Goal: Book appointment/travel/reservation

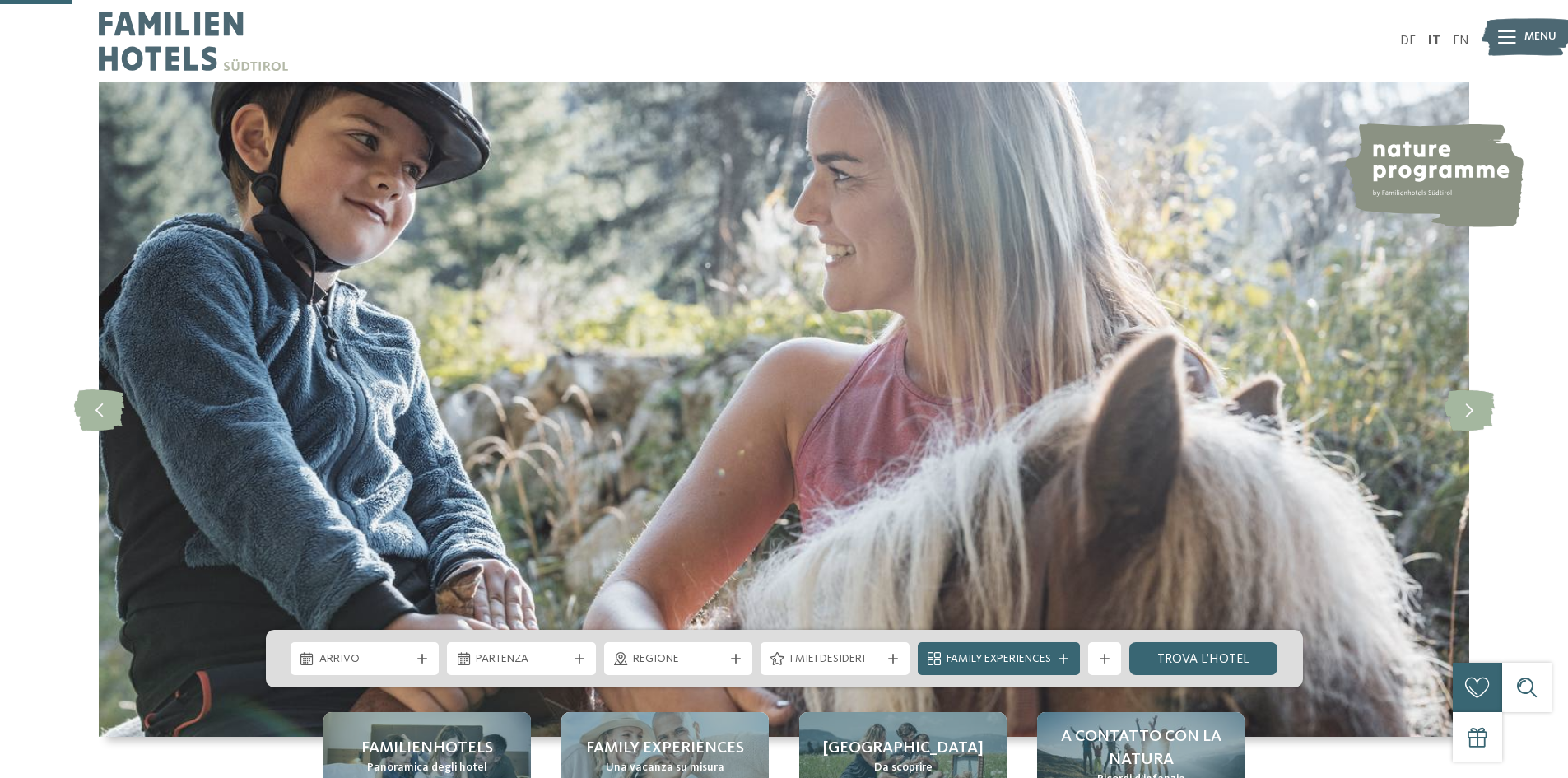
scroll to position [329, 0]
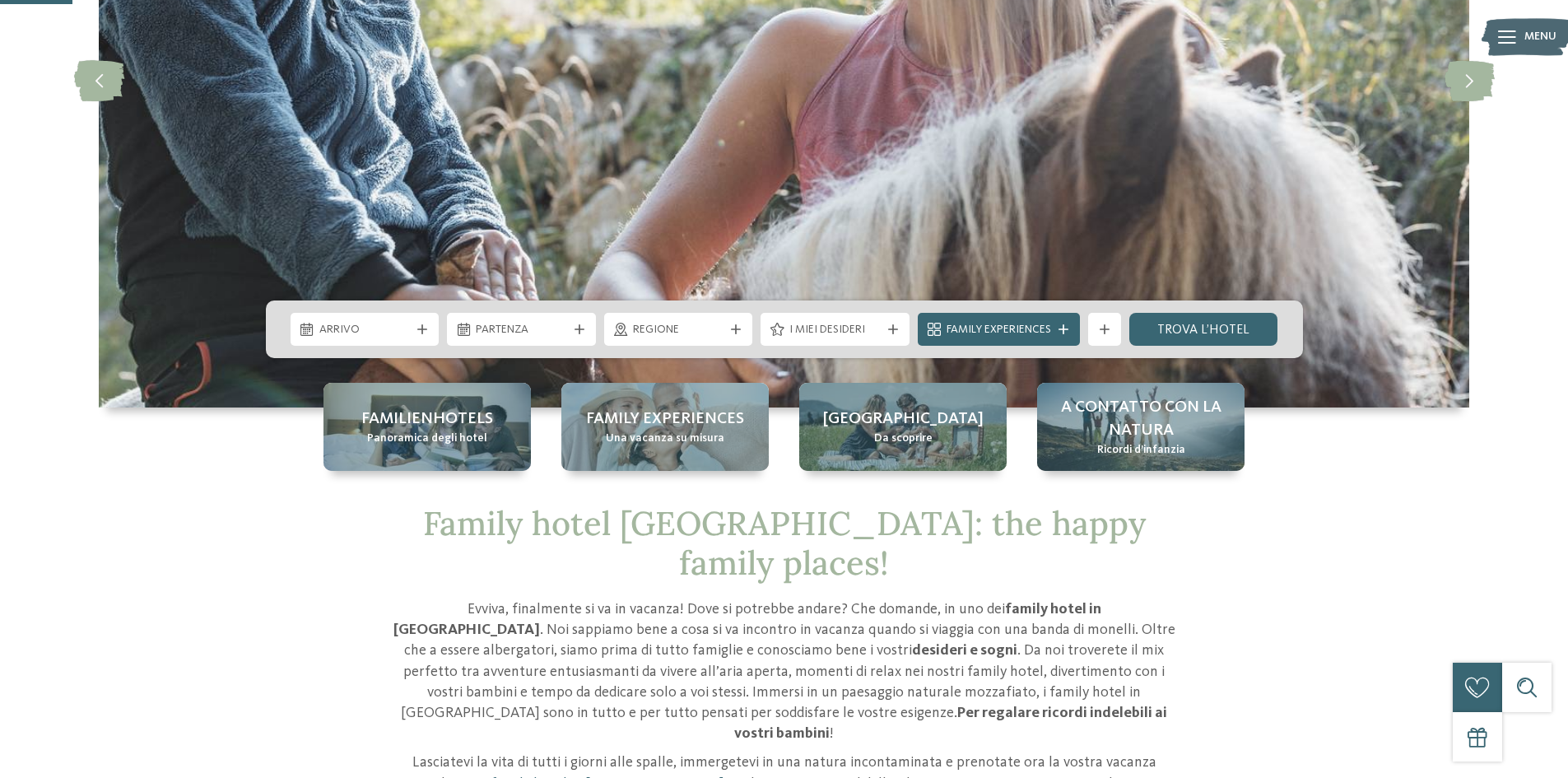
click at [389, 335] on span "Arrivo" at bounding box center [365, 330] width 92 height 17
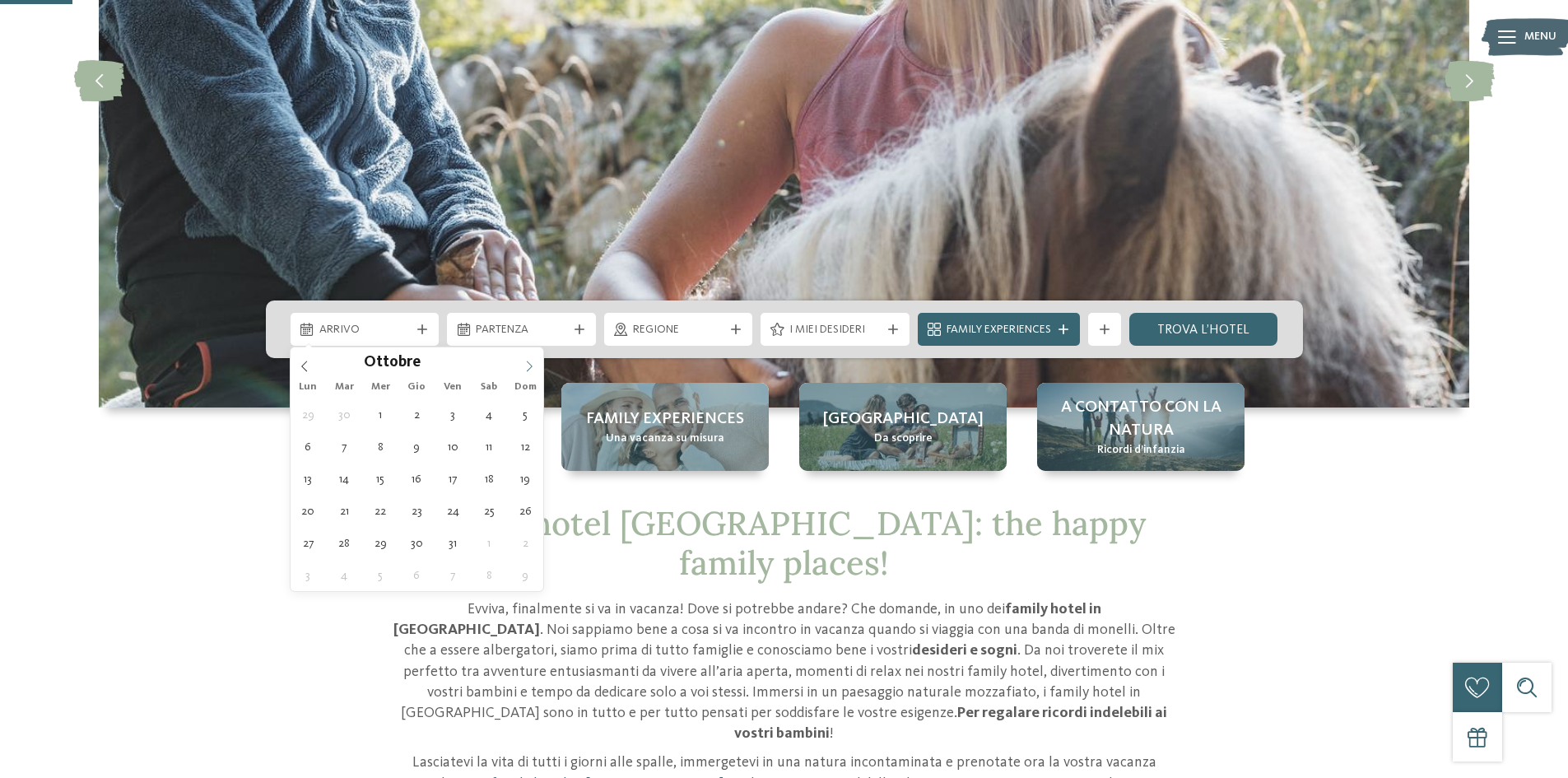
click at [531, 370] on icon at bounding box center [529, 366] width 12 height 12
type input "****"
click at [531, 370] on icon at bounding box center [529, 366] width 12 height 12
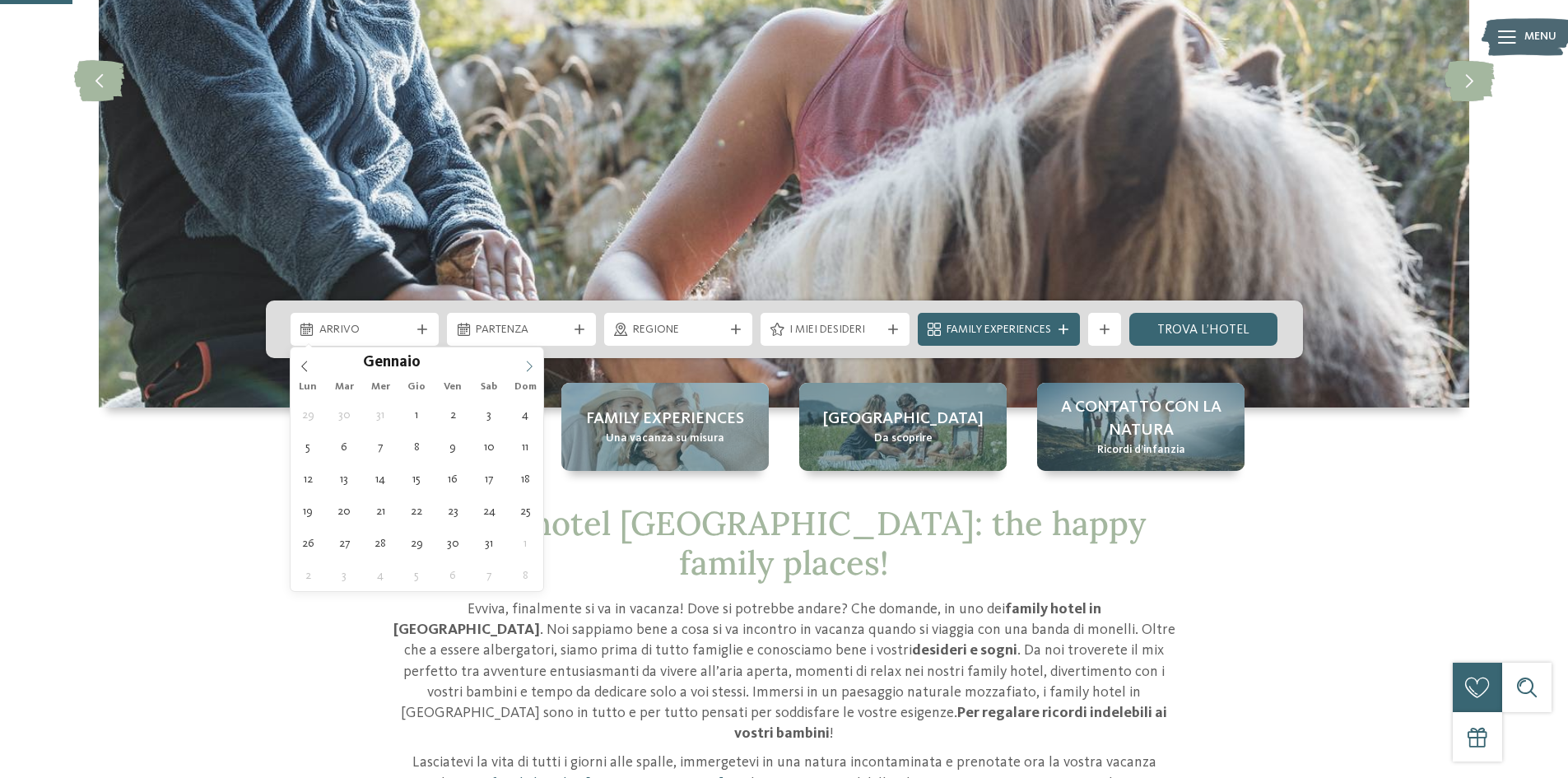
click at [531, 370] on icon at bounding box center [529, 366] width 12 height 12
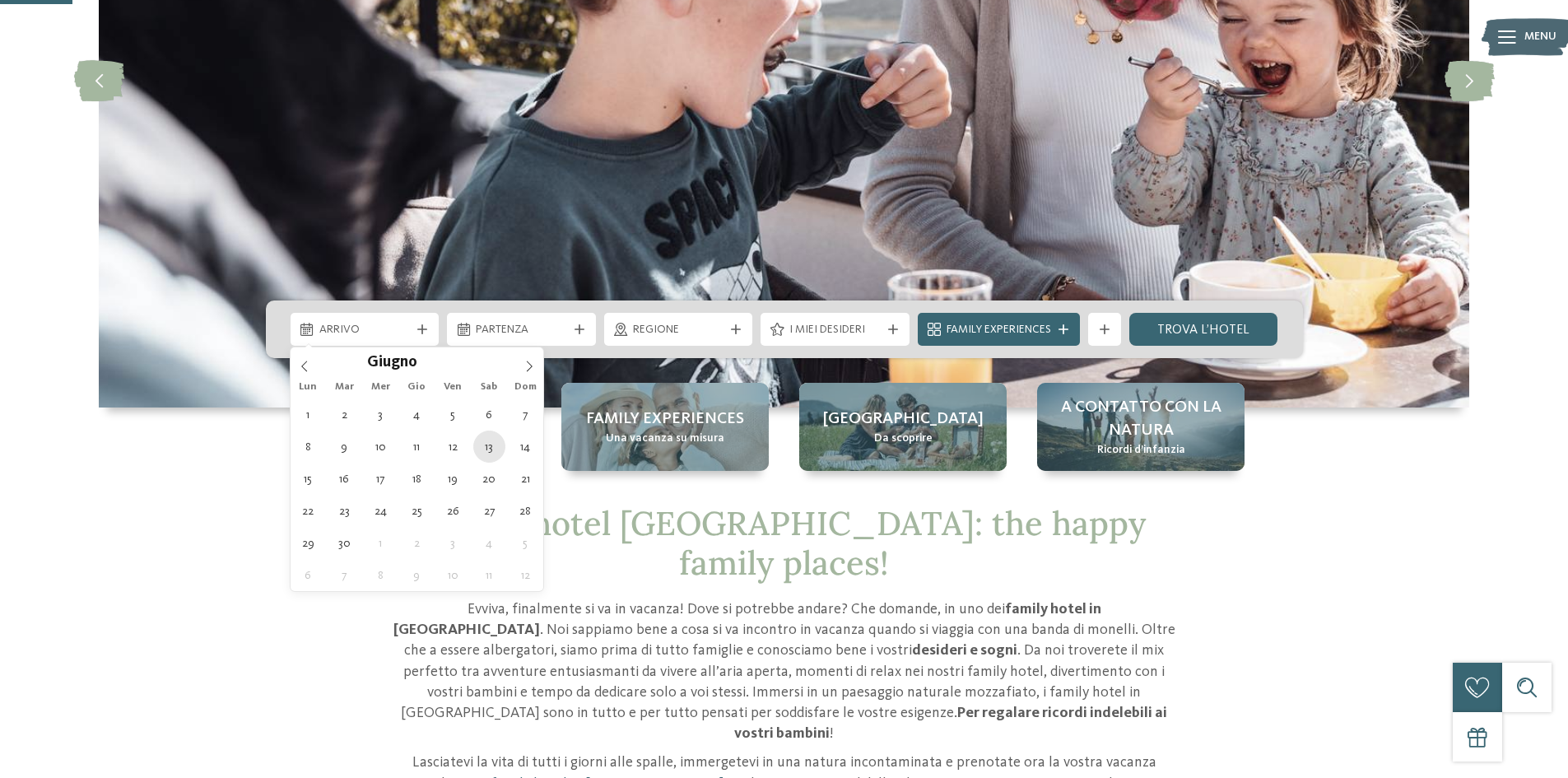
type div "[DATE]"
type input "****"
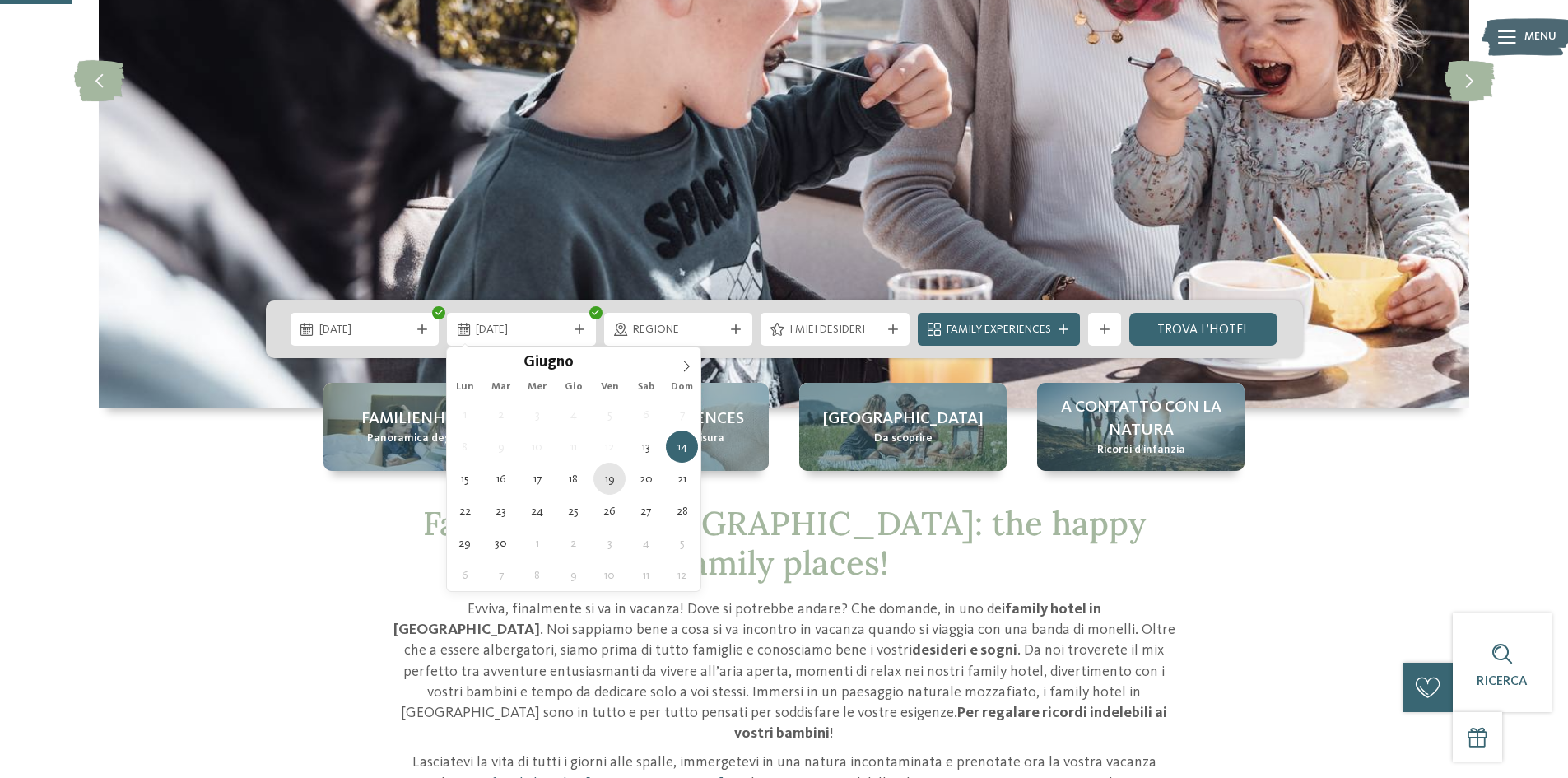
type div "[DATE]"
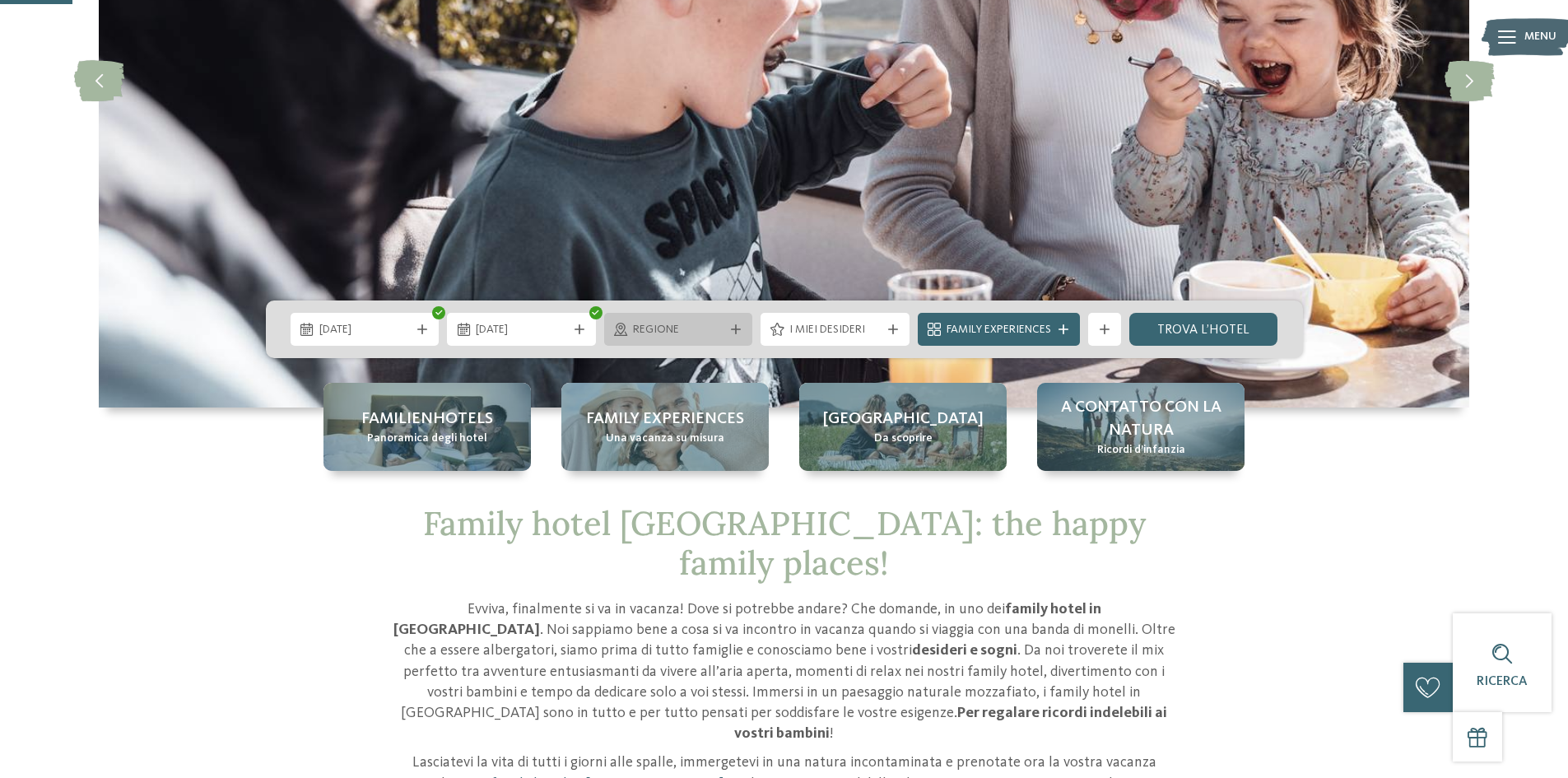
click at [734, 324] on icon at bounding box center [736, 329] width 10 height 10
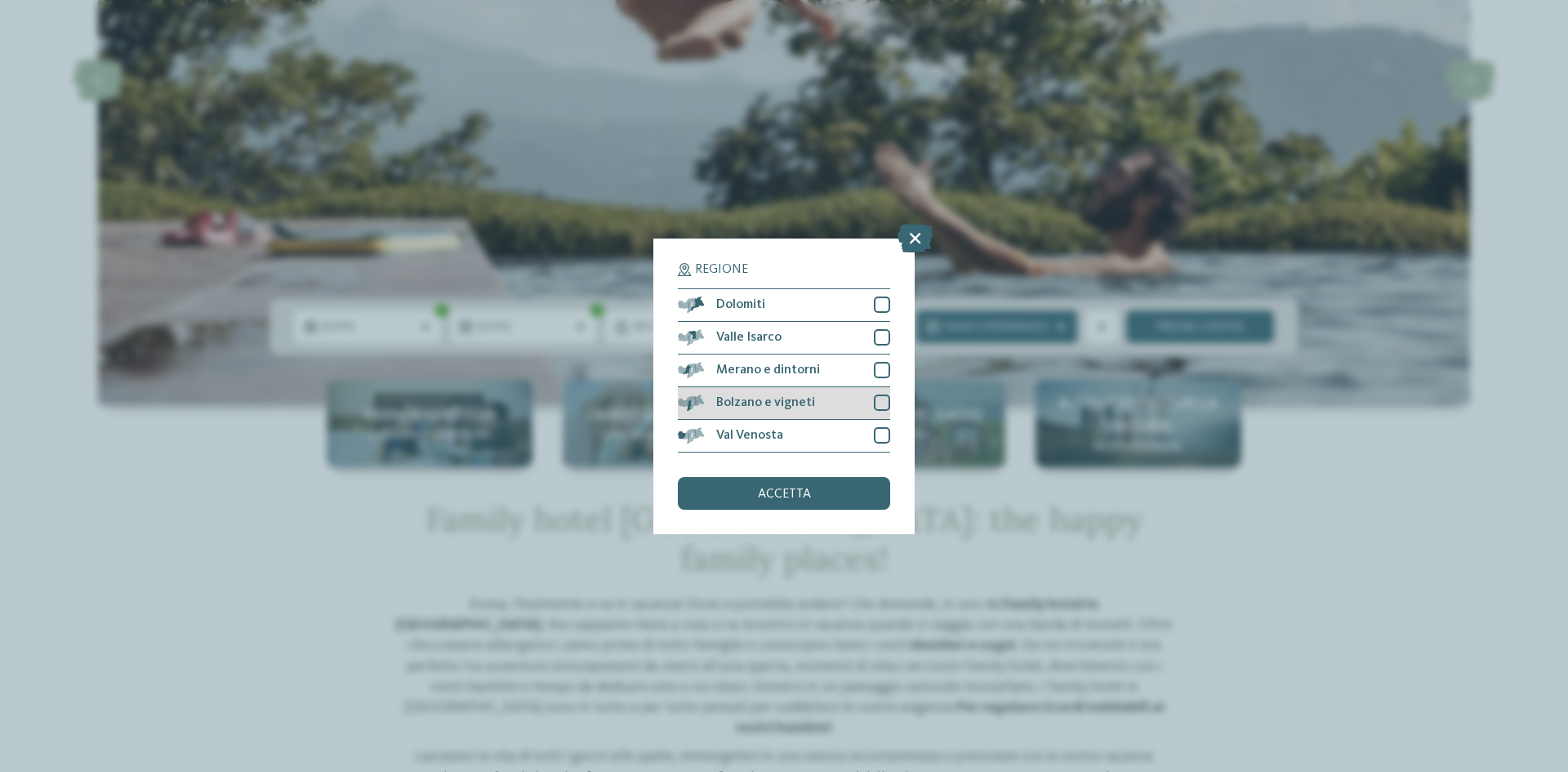
click at [884, 407] on div at bounding box center [882, 403] width 17 height 17
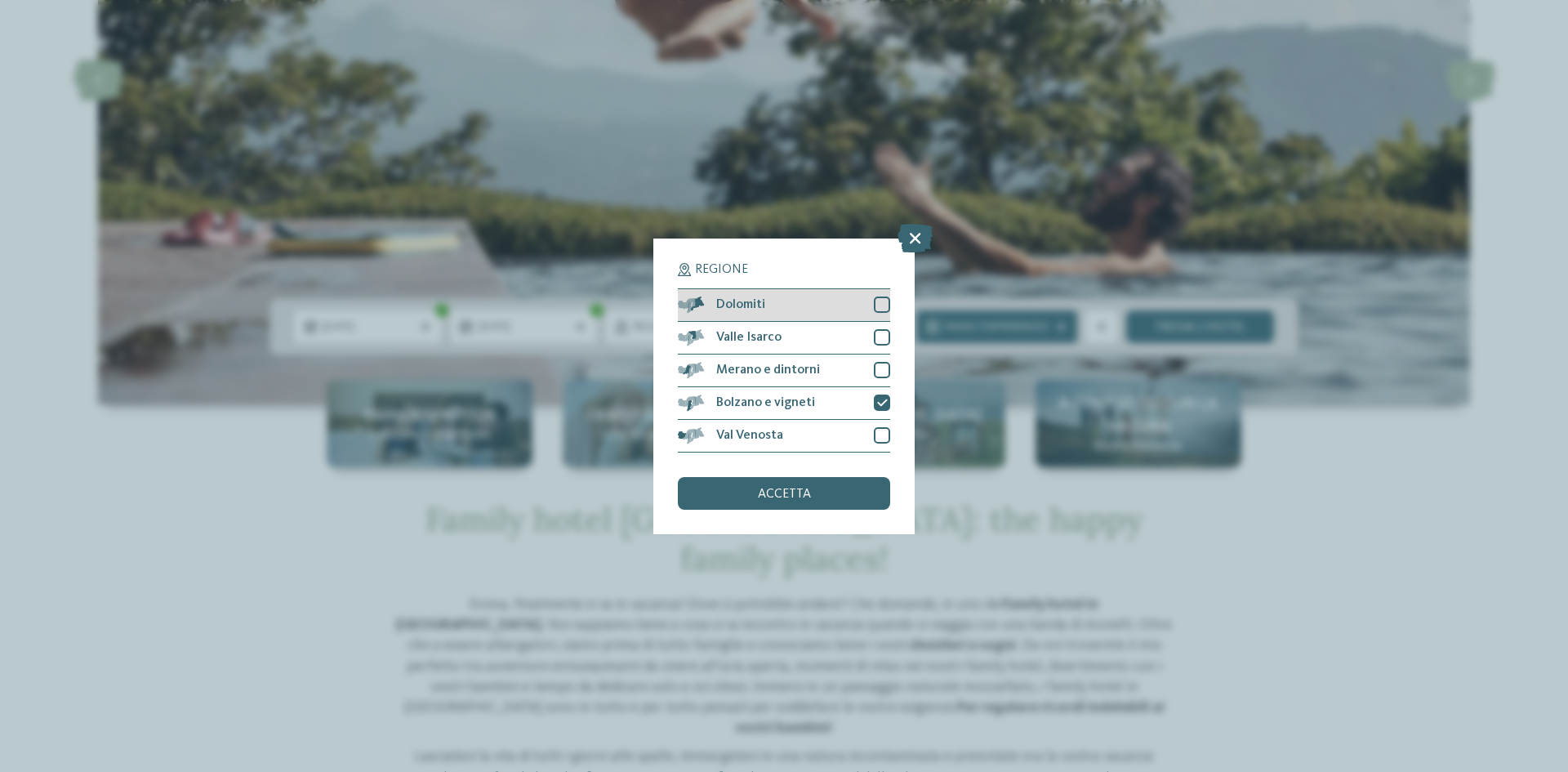
click at [883, 311] on div at bounding box center [882, 305] width 17 height 17
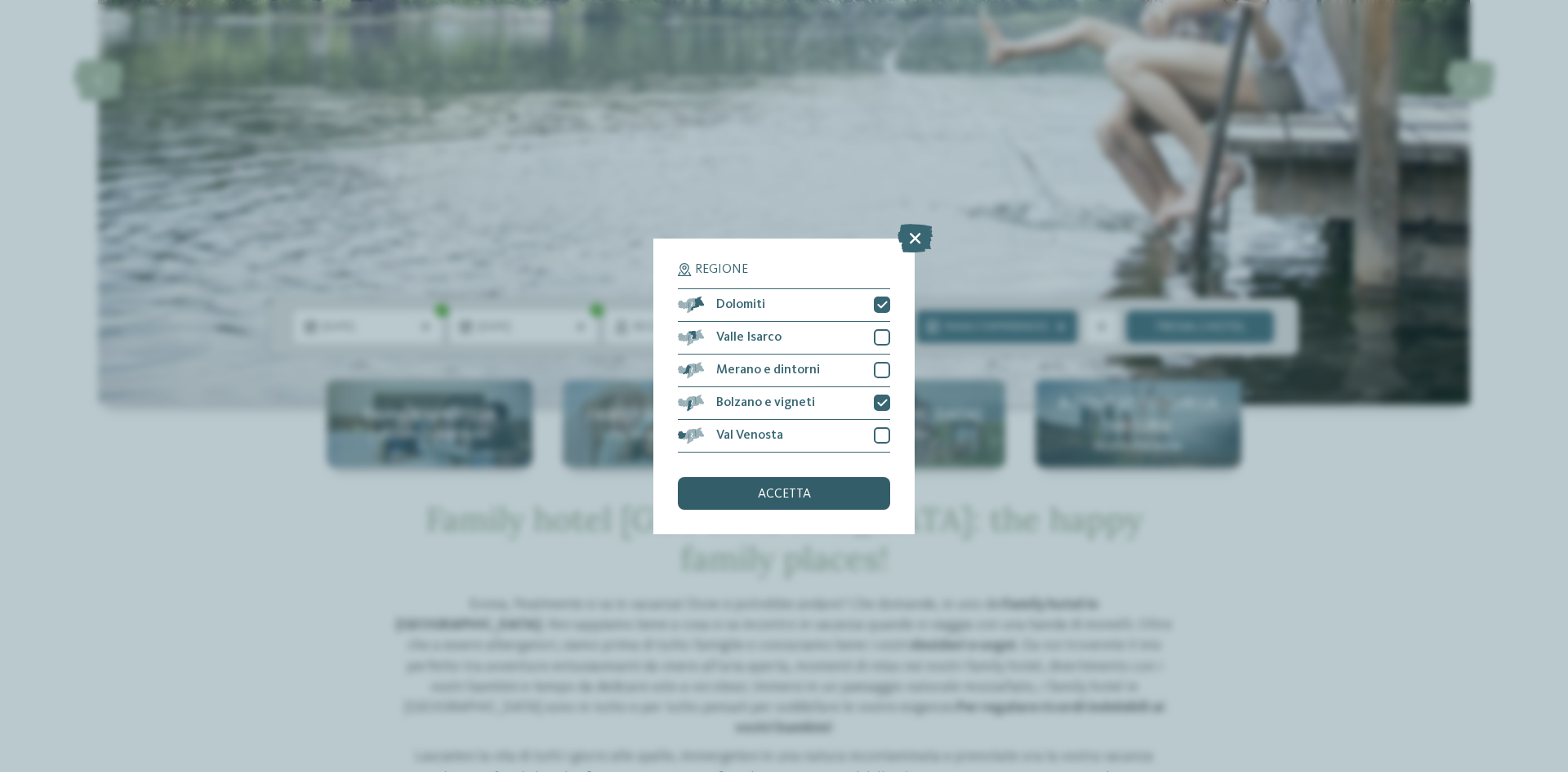
click at [794, 499] on span "accetta" at bounding box center [784, 494] width 53 height 13
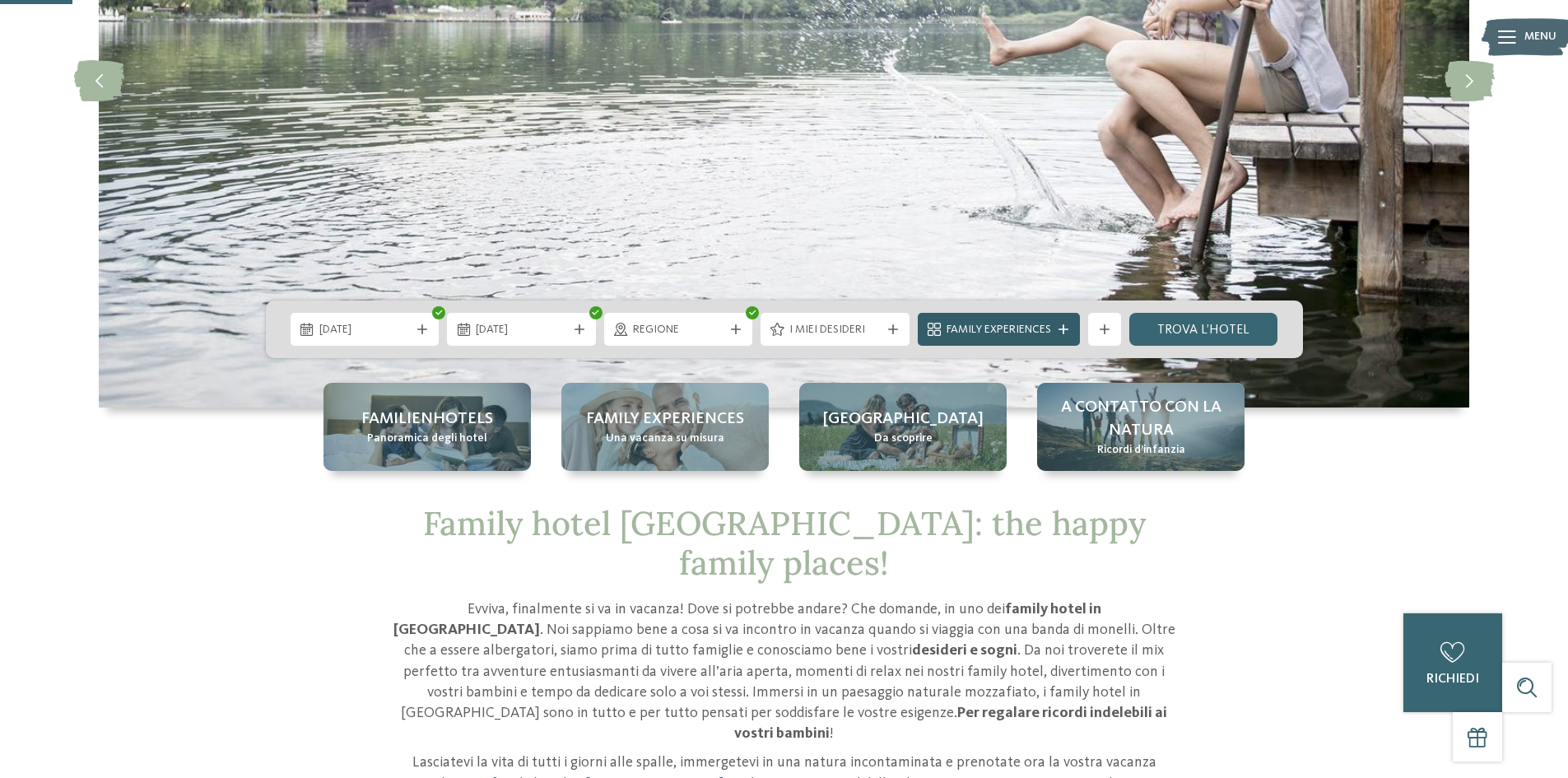
click at [1045, 329] on span "Family Experiences" at bounding box center [999, 330] width 104 height 17
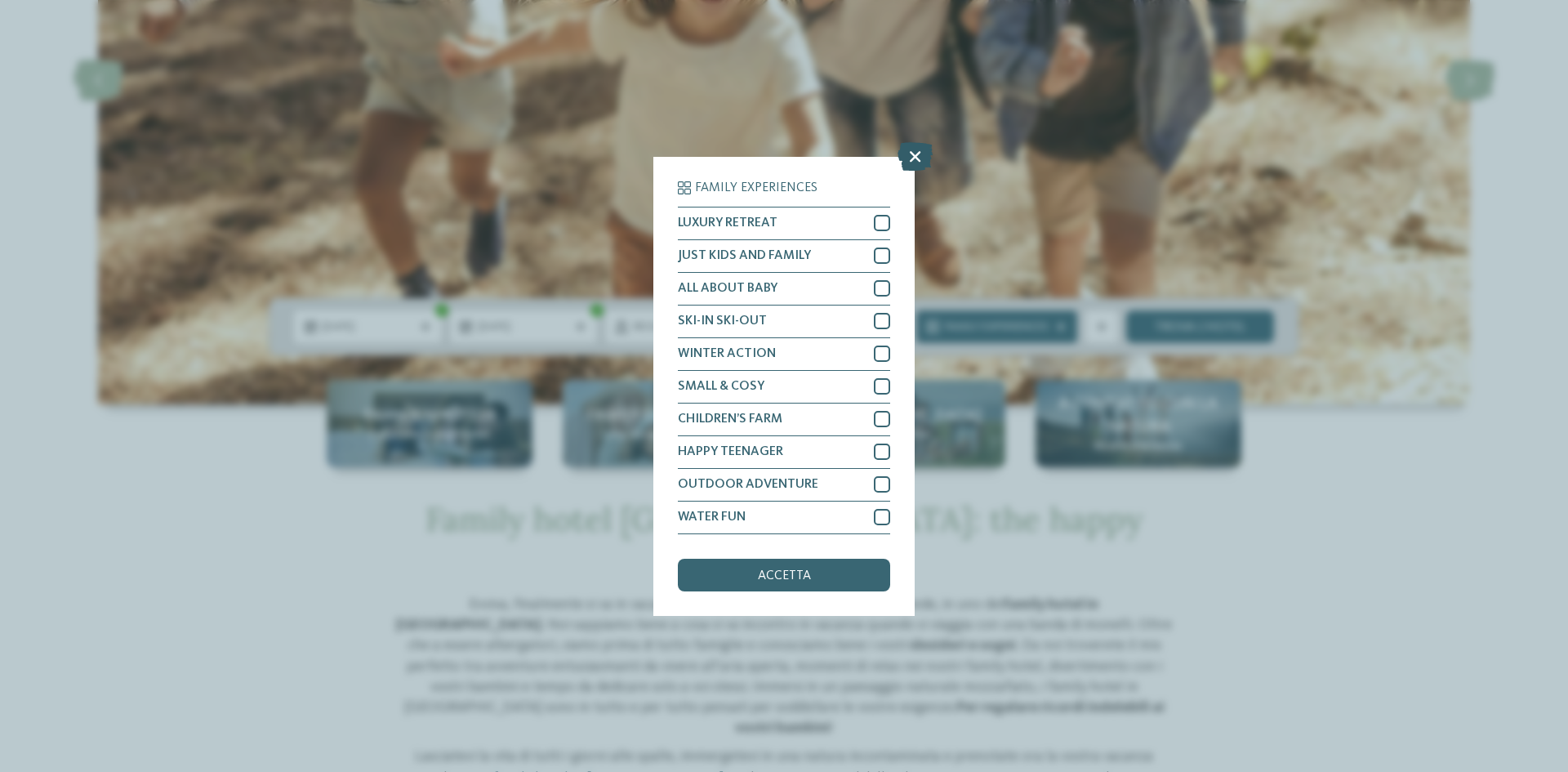
click at [912, 156] on icon at bounding box center [915, 155] width 35 height 28
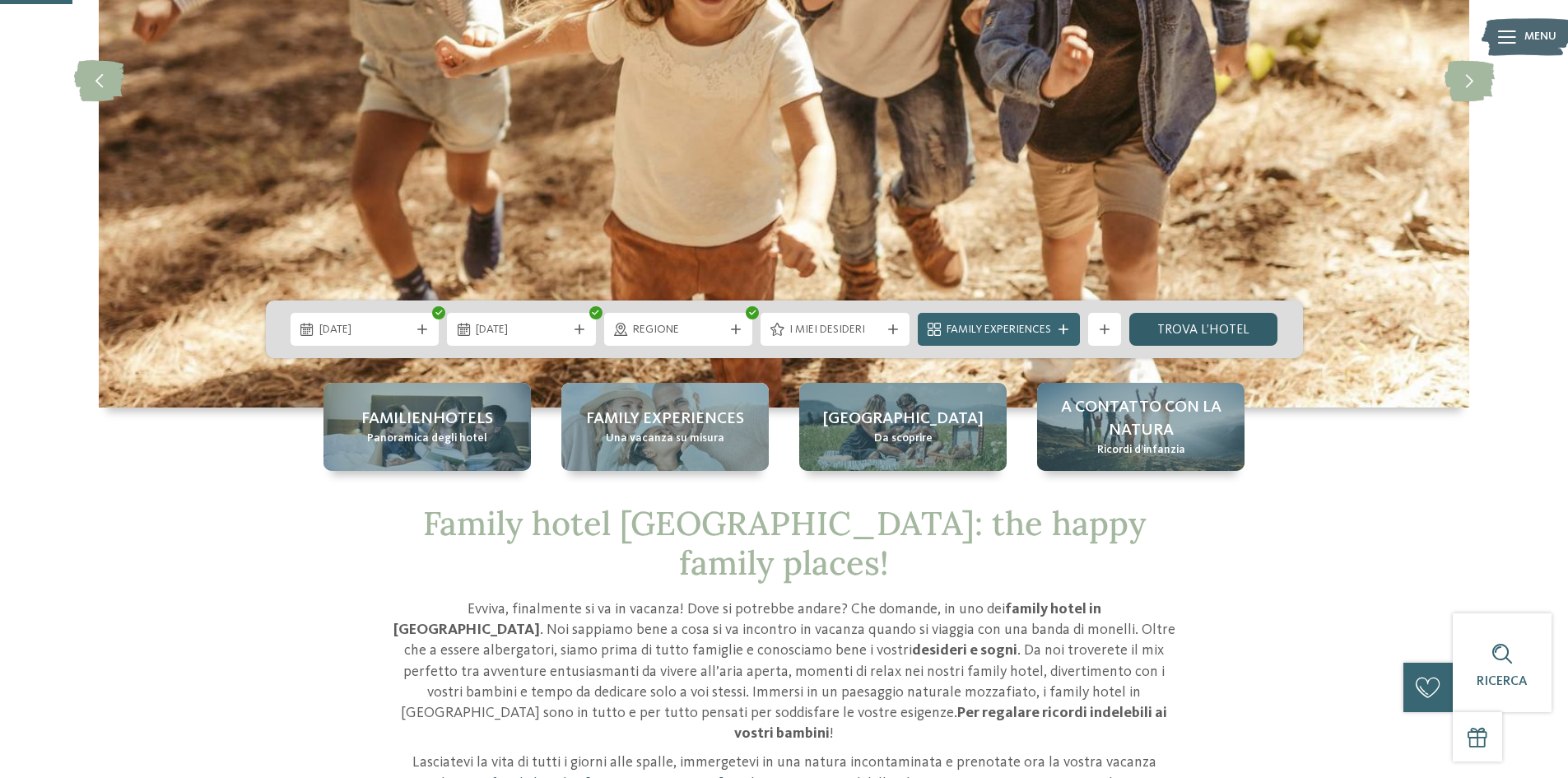
click at [1230, 319] on link "trova l’hotel" at bounding box center [1203, 329] width 149 height 33
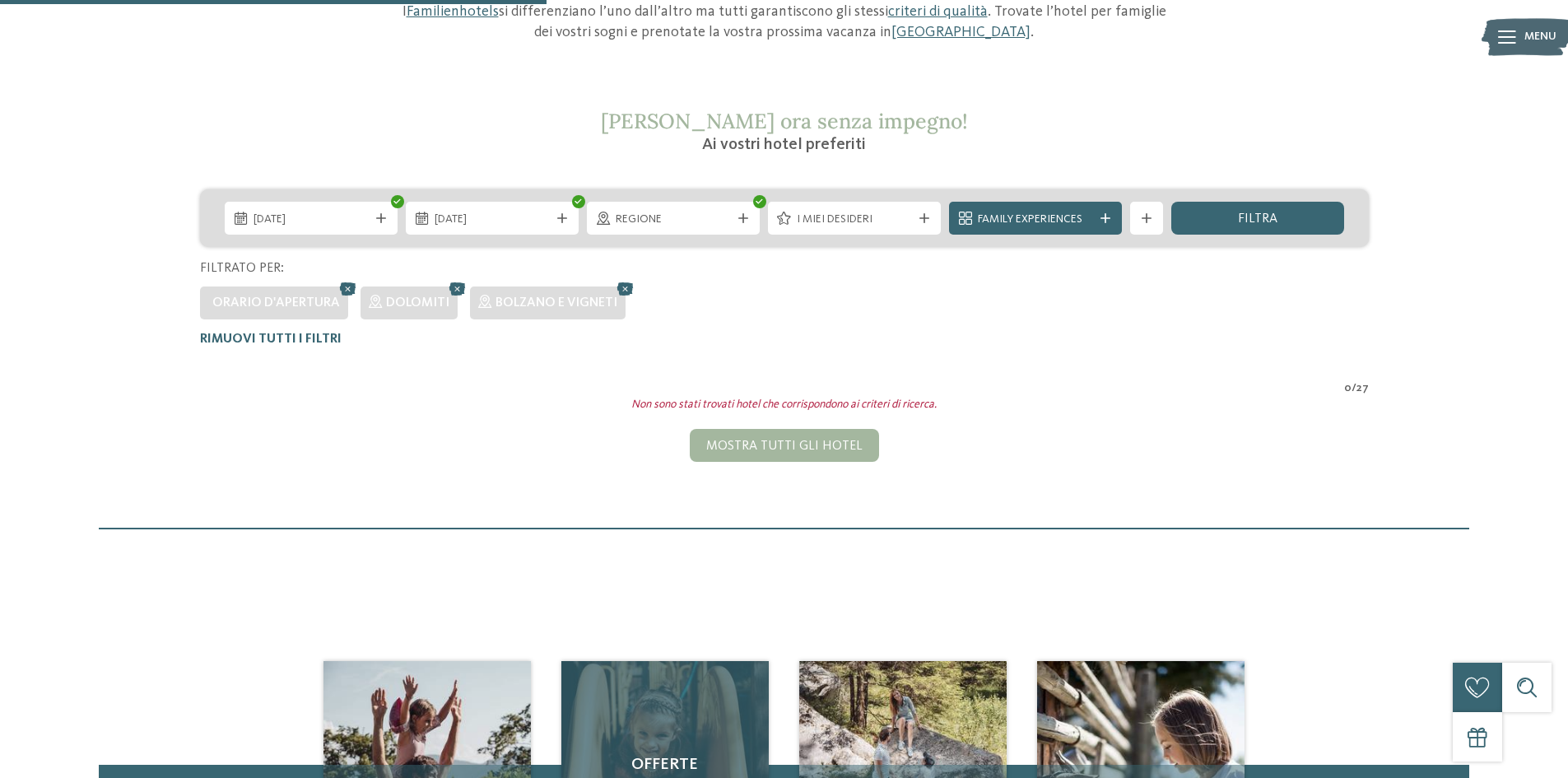
scroll to position [211, 0]
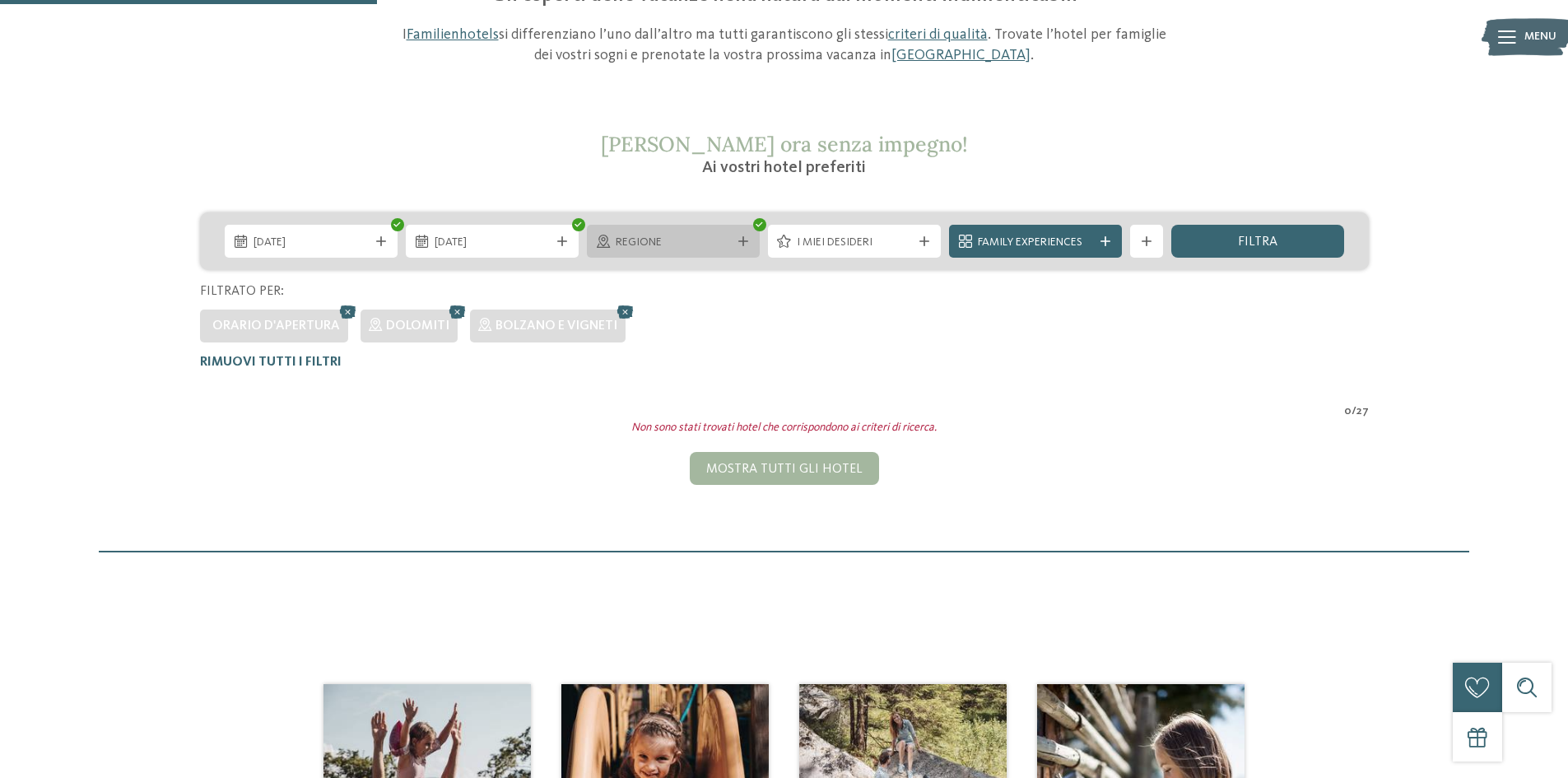
click at [733, 244] on div "Regione" at bounding box center [673, 242] width 124 height 18
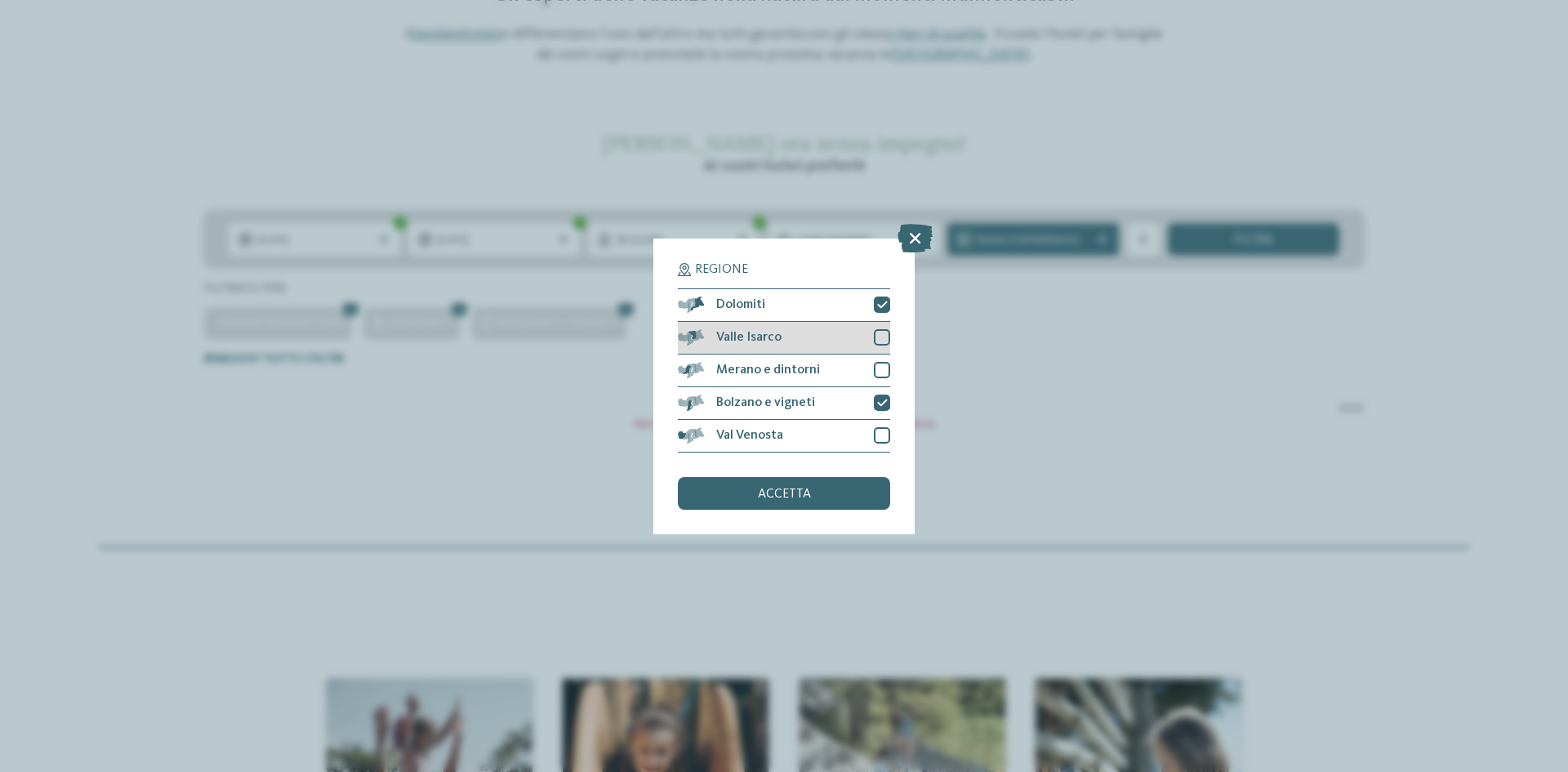
click at [876, 330] on div at bounding box center [882, 338] width 17 height 17
click at [884, 368] on div at bounding box center [882, 370] width 17 height 17
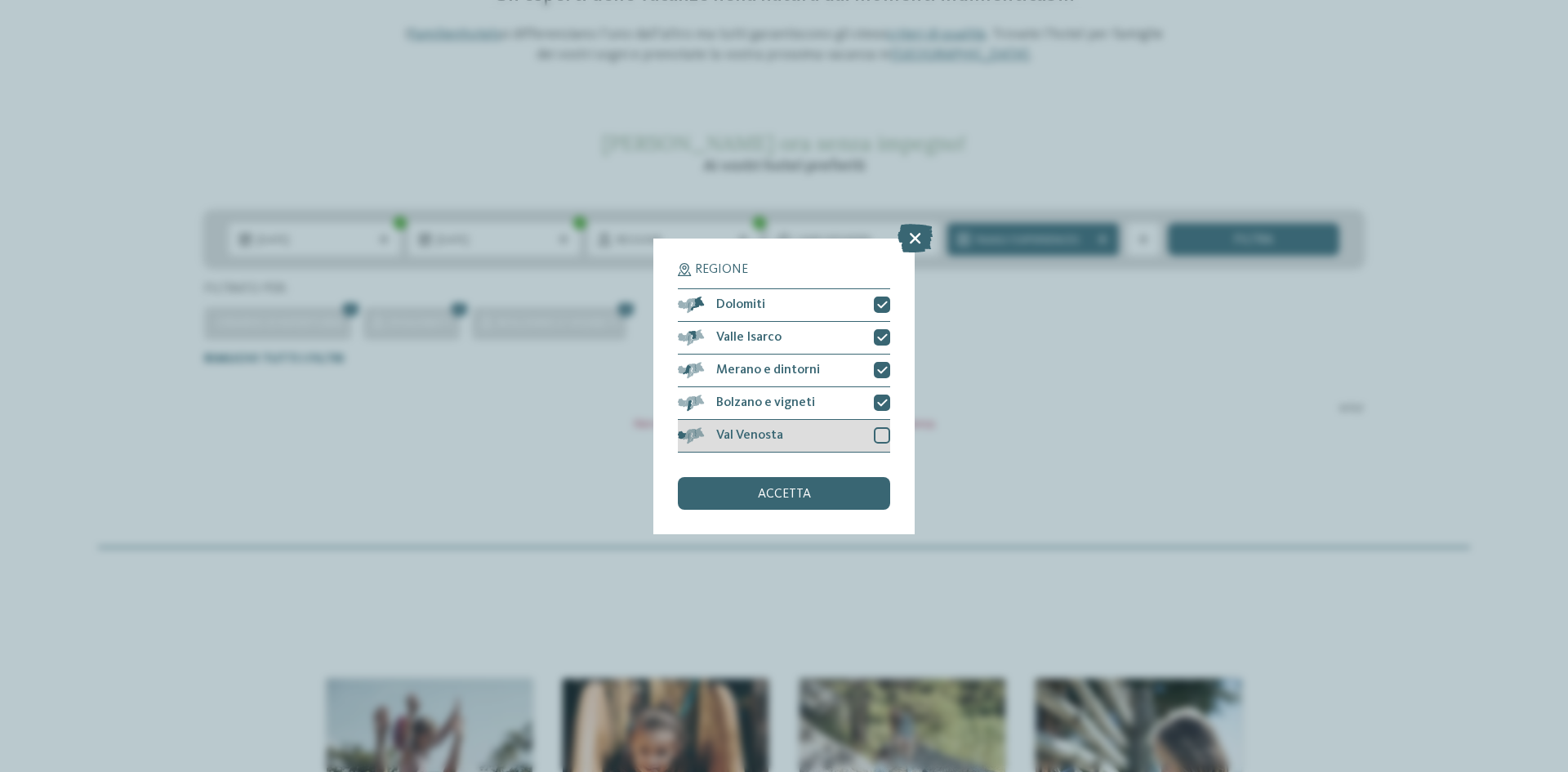
drag, startPoint x: 884, startPoint y: 429, endPoint x: 883, endPoint y: 438, distance: 9.1
click at [884, 433] on div at bounding box center [882, 435] width 17 height 17
click at [825, 484] on div "accetta" at bounding box center [784, 493] width 213 height 33
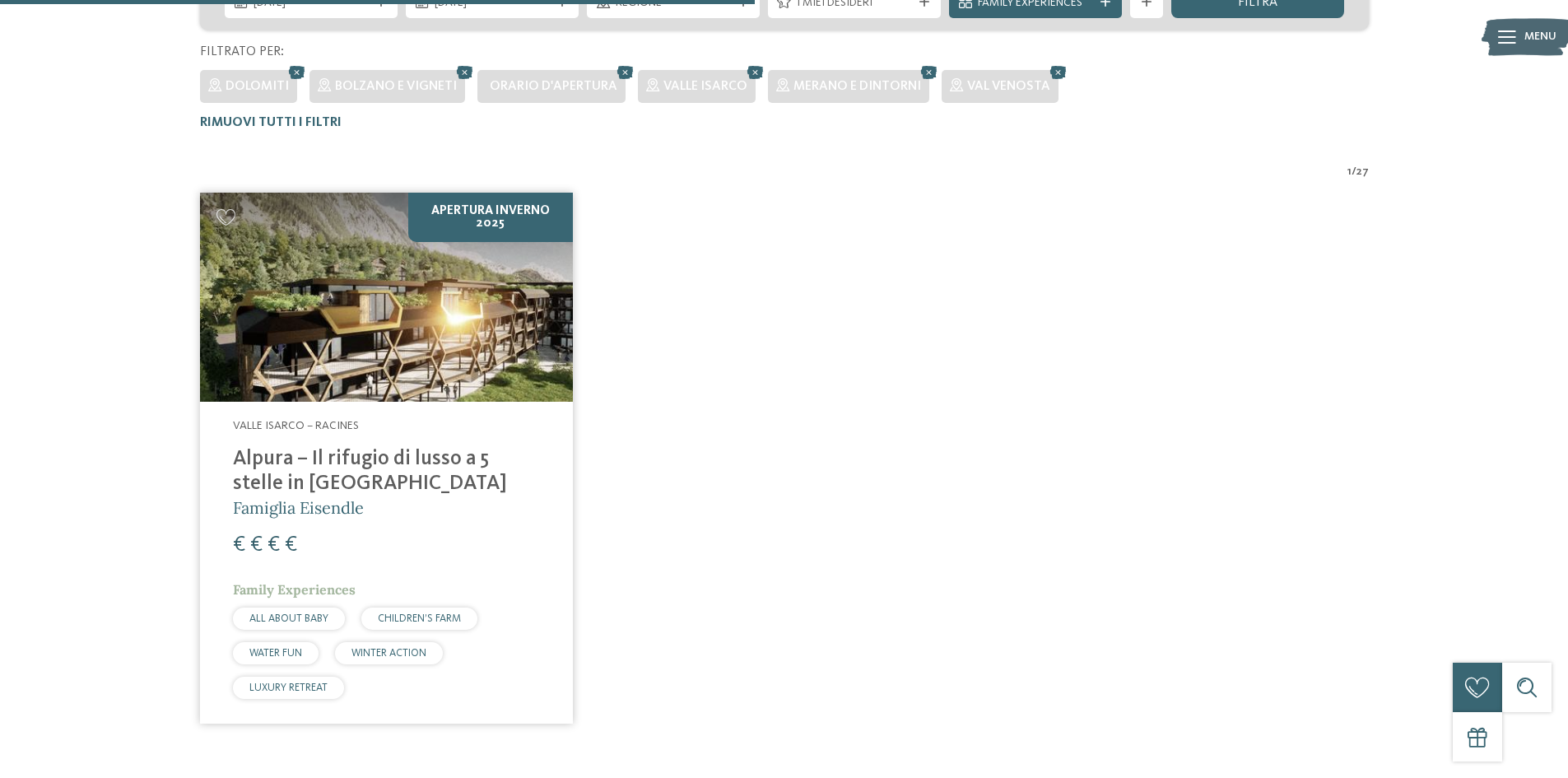
scroll to position [659, 0]
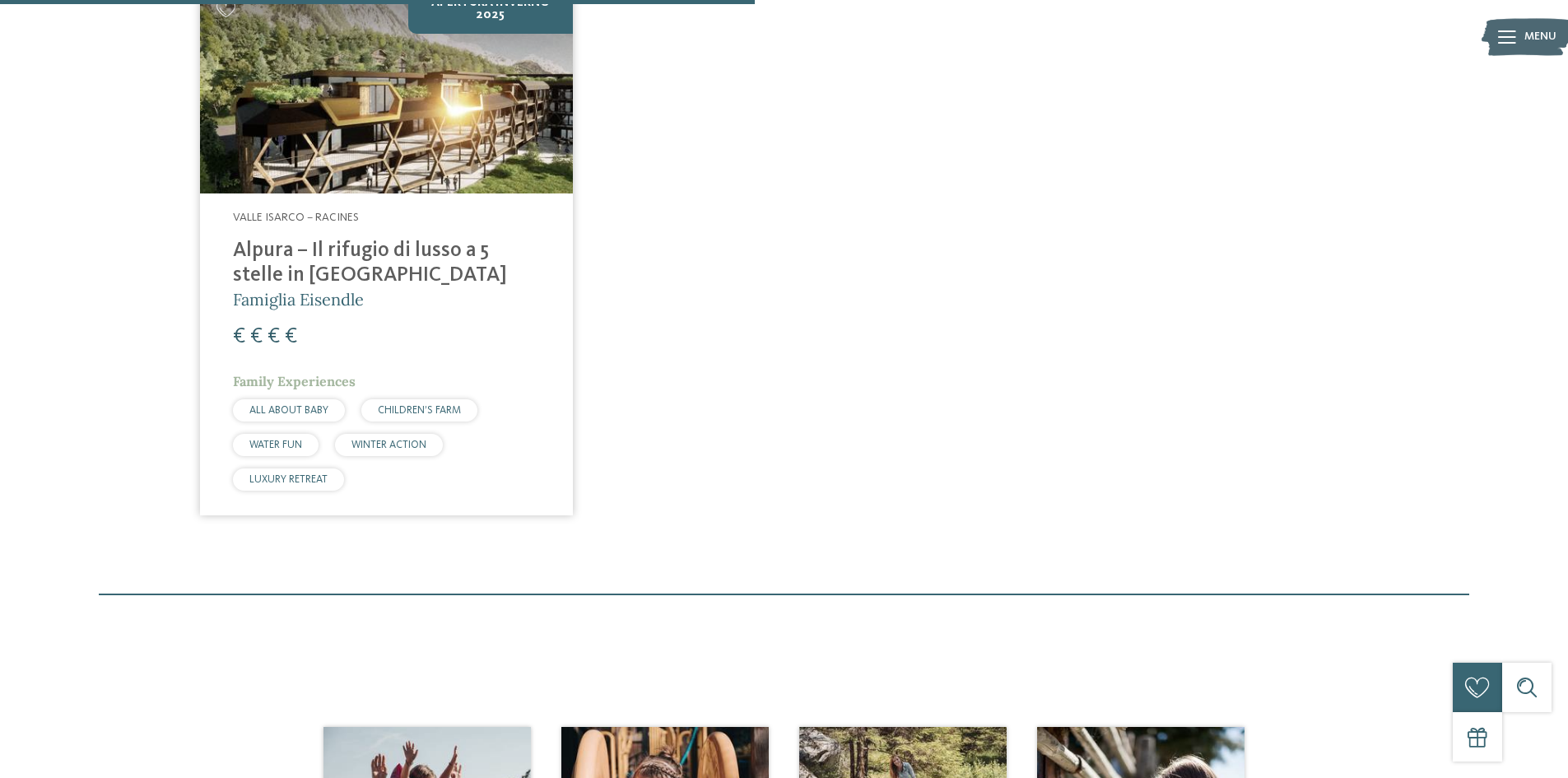
click at [332, 306] on span "Famiglia Eisendle" at bounding box center [298, 299] width 131 height 20
